Goal: Information Seeking & Learning: Learn about a topic

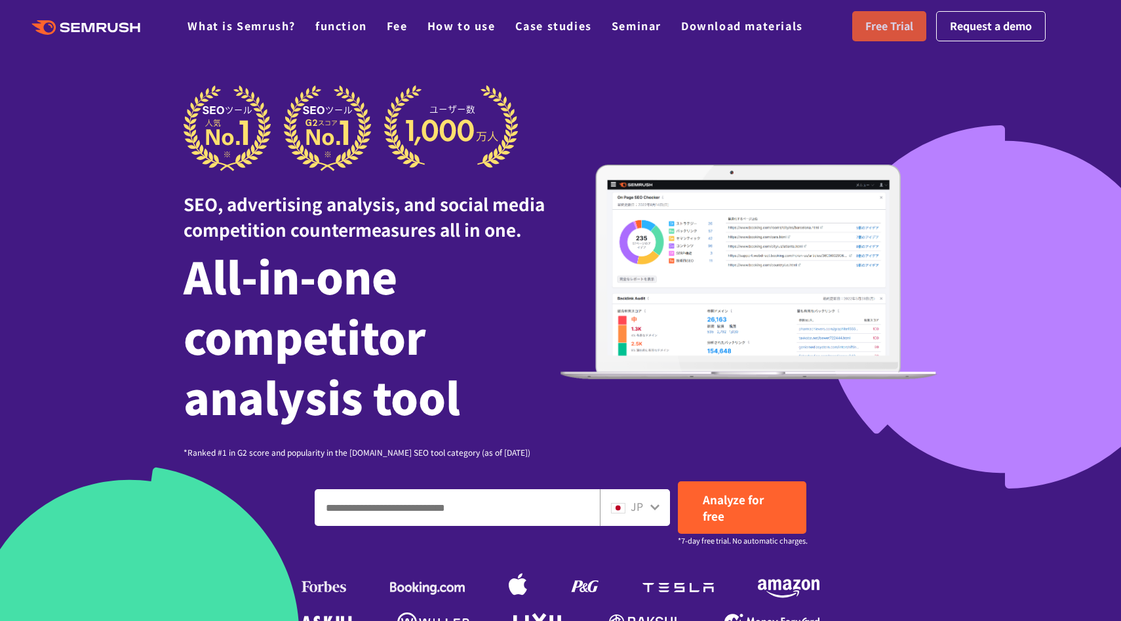
click at [892, 35] on link "Free Trial" at bounding box center [889, 26] width 74 height 30
click at [887, 29] on font "Free Trial" at bounding box center [889, 26] width 48 height 16
click at [896, 57] on div at bounding box center [560, 416] width 1121 height 832
click at [893, 37] on link "Free Trial" at bounding box center [889, 26] width 74 height 30
click at [447, 31] on font "How to use" at bounding box center [461, 26] width 68 height 16
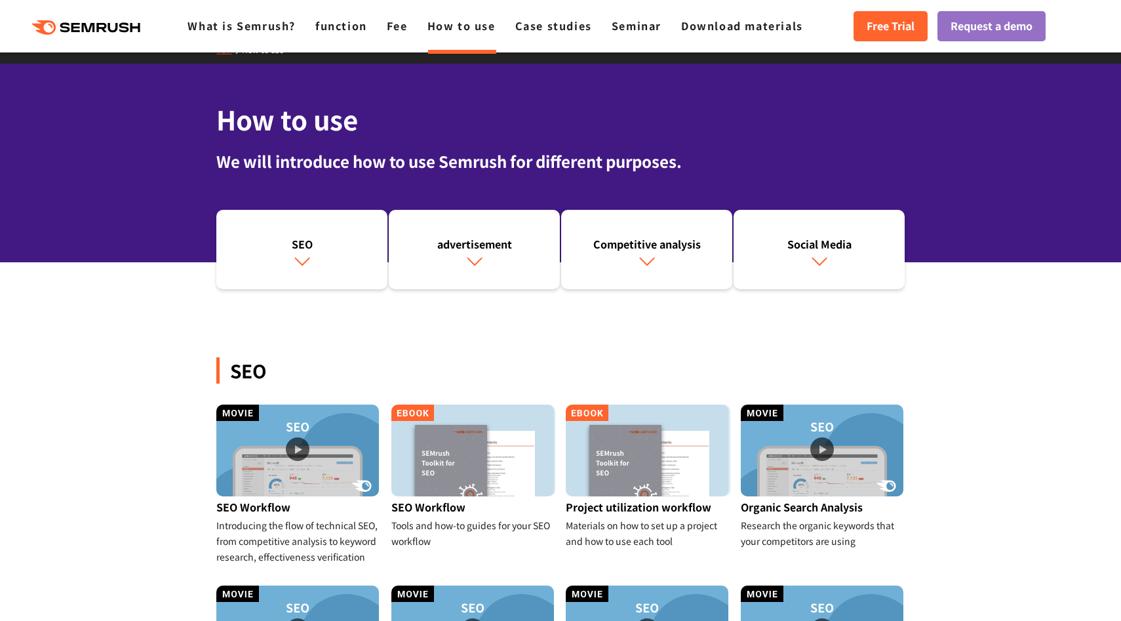
scroll to position [22, 0]
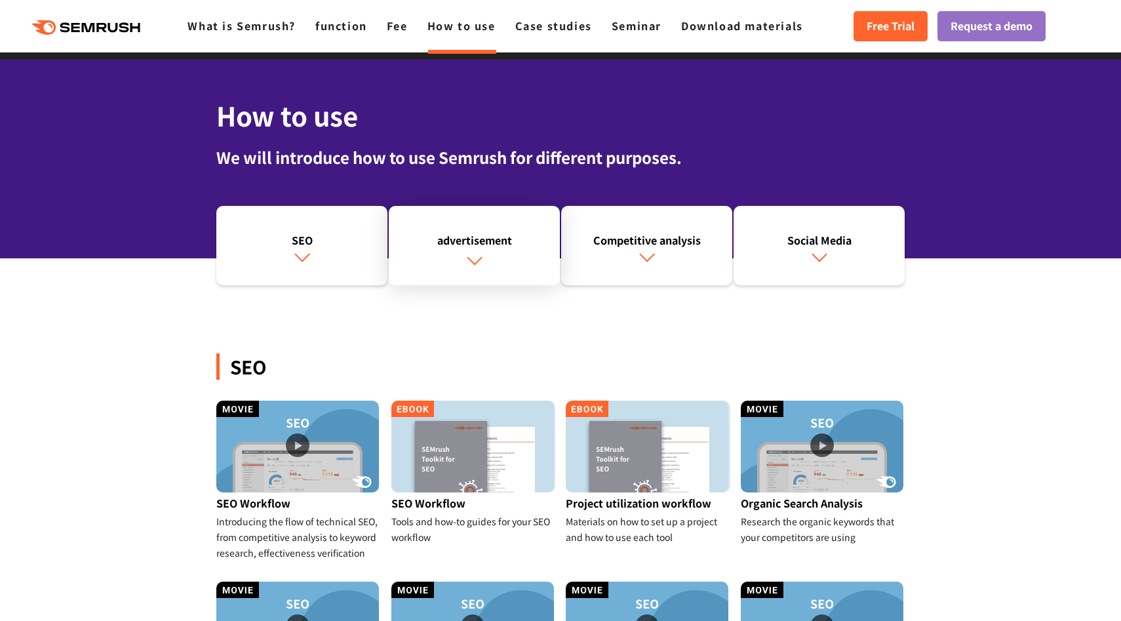
click at [489, 249] on link "advertisement" at bounding box center [474, 246] width 171 height 80
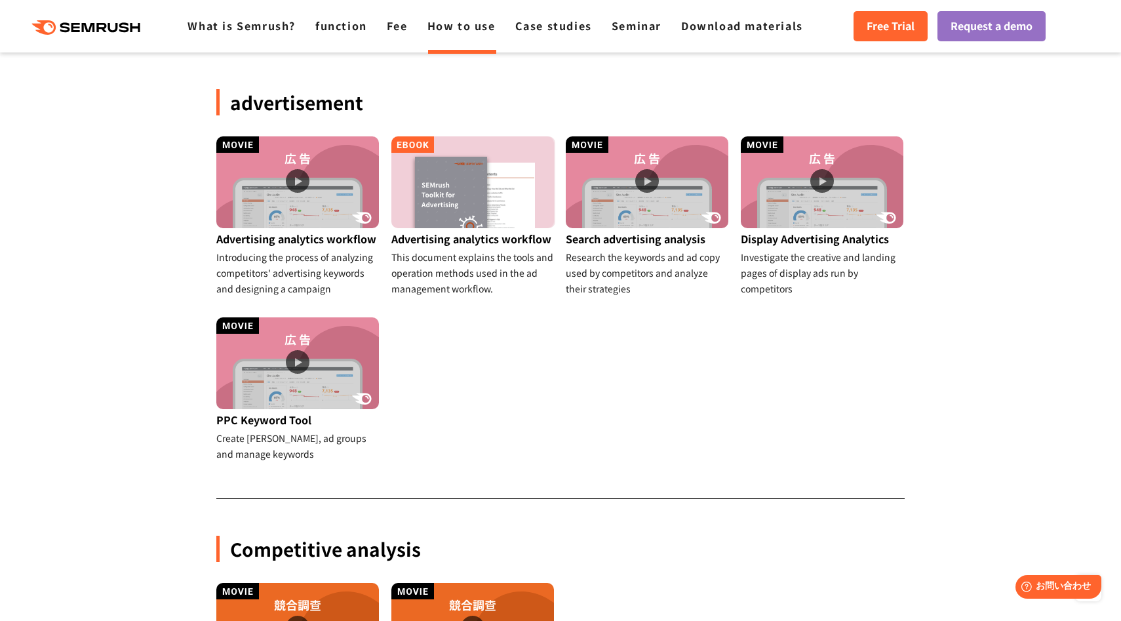
click at [389, 35] on div ".cls {fill: #FF642D;} .cls {fill: #FF642D;} What is Semrush? function Fee How t…" at bounding box center [560, 26] width 1121 height 39
click at [393, 31] on font "Fee" at bounding box center [397, 26] width 21 height 16
